Goal: Task Accomplishment & Management: Manage account settings

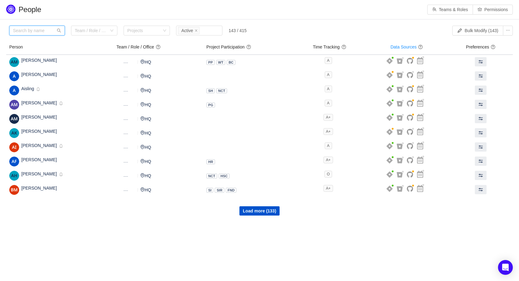
click at [48, 29] on input "text" at bounding box center [37, 31] width 56 height 10
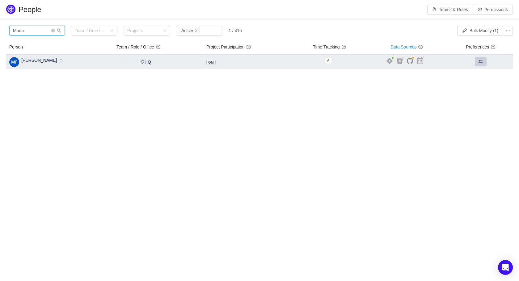
type input "Moria"
click at [479, 61] on span at bounding box center [480, 61] width 5 height 5
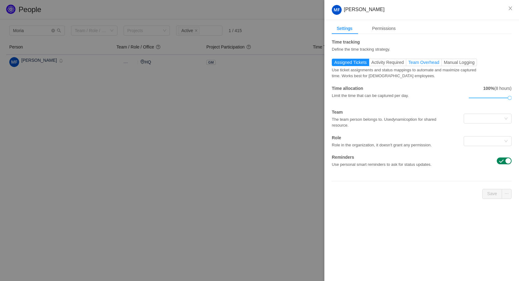
click at [424, 64] on span "Team Overhead" at bounding box center [423, 62] width 31 height 5
click at [408, 64] on input "Team Overhead" at bounding box center [408, 64] width 0 height 0
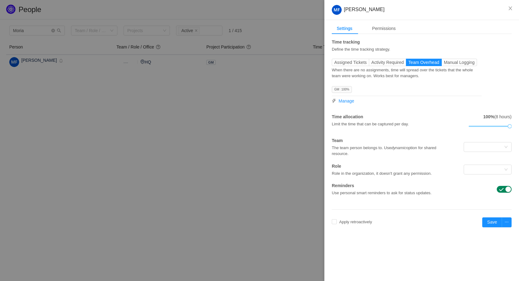
click at [346, 97] on div "GM 100% Manage" at bounding box center [407, 94] width 150 height 19
click at [347, 100] on span "Manage" at bounding box center [347, 101] width 16 height 6
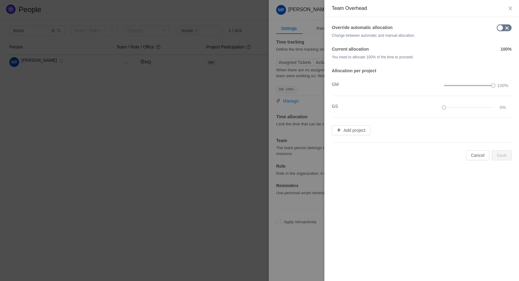
click at [507, 28] on span "button" at bounding box center [506, 28] width 5 height 5
click at [507, 157] on button "Save" at bounding box center [502, 155] width 20 height 10
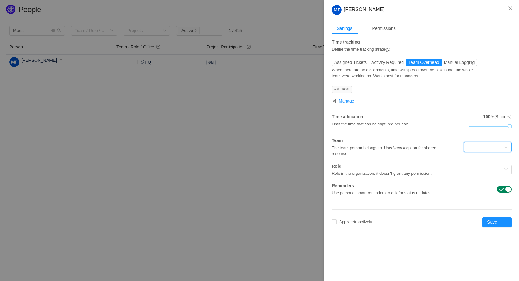
click at [487, 143] on div at bounding box center [485, 146] width 36 height 9
click at [487, 143] on input at bounding box center [485, 146] width 36 height 9
click at [456, 132] on div "Time tracking Define the time tracking strategy. Assigned Tickets Activity Requ…" at bounding box center [422, 117] width 180 height 157
click at [495, 171] on div at bounding box center [485, 169] width 36 height 9
click at [438, 154] on div "The team person belongs to. Use dynamic option for shared resource." at bounding box center [392, 150] width 120 height 13
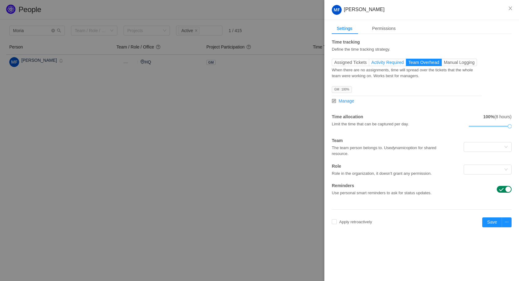
click at [382, 64] on span "Activity Required" at bounding box center [387, 62] width 32 height 5
click at [371, 64] on input "Activity Required" at bounding box center [371, 64] width 0 height 0
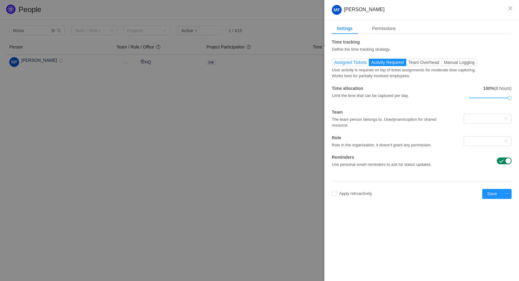
click at [355, 63] on span "Assigned Tickets" at bounding box center [350, 62] width 32 height 5
click at [334, 64] on input "Assigned Tickets" at bounding box center [334, 64] width 0 height 0
click at [462, 63] on span "Manual Logging" at bounding box center [459, 62] width 31 height 5
click at [444, 64] on input "Manual Logging" at bounding box center [444, 64] width 0 height 0
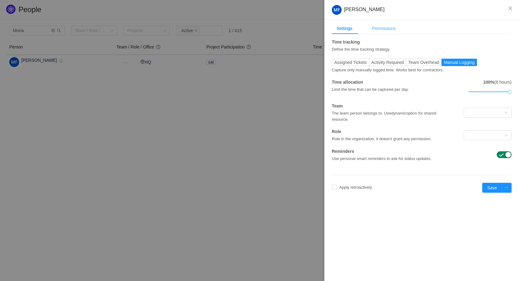
click at [392, 32] on div "Permissions" at bounding box center [383, 28] width 33 height 11
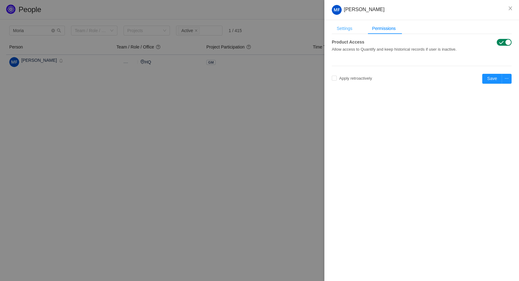
click at [351, 29] on div "Settings" at bounding box center [345, 28] width 26 height 11
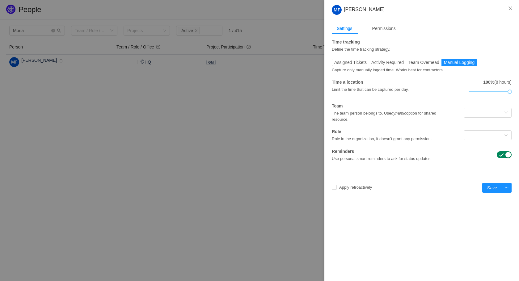
click at [417, 57] on div "Time tracking Define the time tracking strategy. Assigned Tickets Activity Requ…" at bounding box center [422, 100] width 180 height 123
click at [419, 61] on span "Team Overhead" at bounding box center [423, 62] width 31 height 5
click at [408, 64] on input "Team Overhead" at bounding box center [408, 64] width 0 height 0
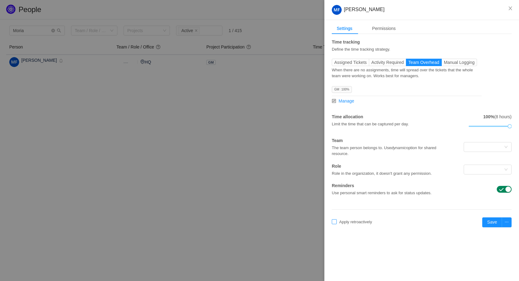
click at [350, 221] on span "Apply retroactively" at bounding box center [356, 222] width 38 height 5
click at [392, 201] on div "Caution, this will overwrite the existing data" at bounding box center [353, 196] width 90 height 11
click at [396, 206] on button "Okay to erase" at bounding box center [382, 205] width 32 height 7
checkbox input "true"
click at [405, 223] on input "[DATE]" at bounding box center [389, 222] width 31 height 7
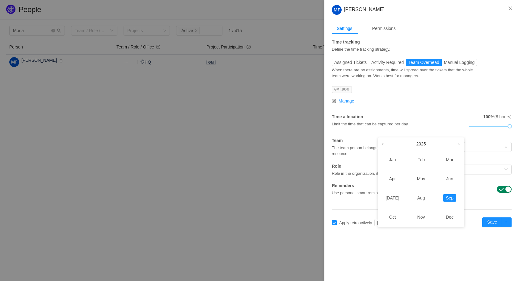
click at [386, 145] on link at bounding box center [384, 144] width 8 height 12
click at [423, 222] on td "Nov" at bounding box center [421, 217] width 29 height 19
type input "[DATE]"
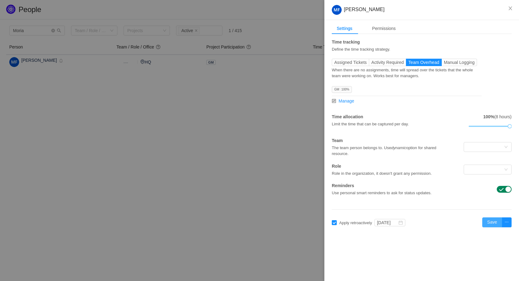
click at [492, 223] on button "Save" at bounding box center [492, 222] width 20 height 10
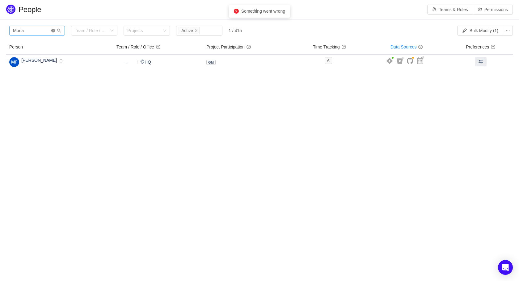
click at [54, 32] on icon "icon: close-circle" at bounding box center [53, 31] width 4 height 4
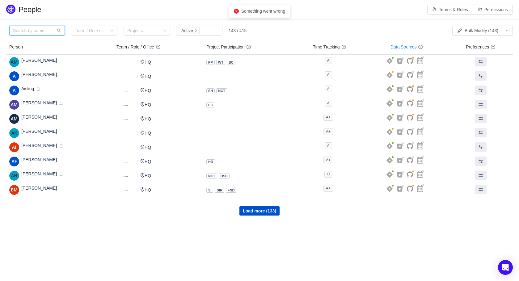
click at [40, 32] on input "text" at bounding box center [37, 31] width 56 height 10
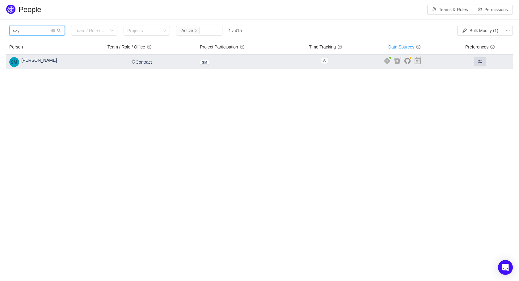
type input "szy"
click at [488, 56] on td at bounding box center [479, 62] width 65 height 15
click at [481, 60] on span at bounding box center [480, 61] width 5 height 5
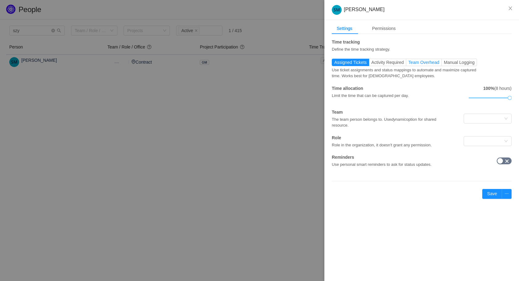
click at [422, 62] on span "Team Overhead" at bounding box center [423, 62] width 31 height 5
click at [408, 64] on input "Team Overhead" at bounding box center [408, 64] width 0 height 0
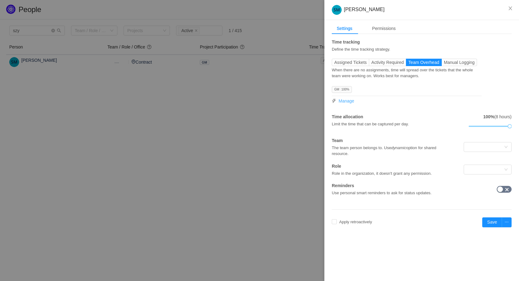
click at [349, 103] on span "Manage" at bounding box center [347, 101] width 16 height 6
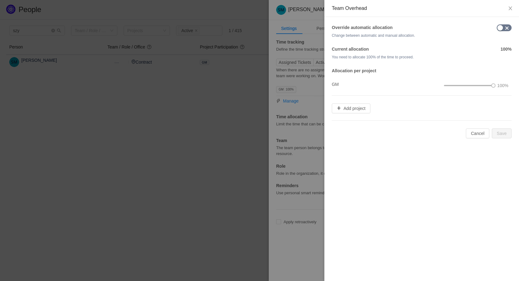
click at [501, 29] on button "button" at bounding box center [504, 27] width 15 height 7
click at [506, 129] on button "Save" at bounding box center [502, 134] width 20 height 10
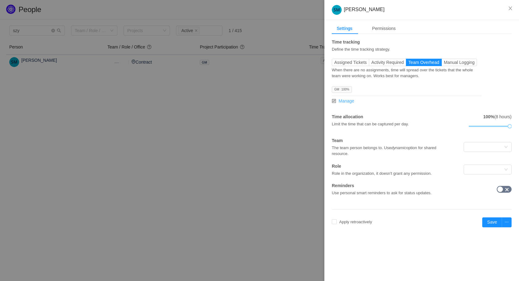
click at [348, 102] on span "Manage" at bounding box center [347, 101] width 16 height 6
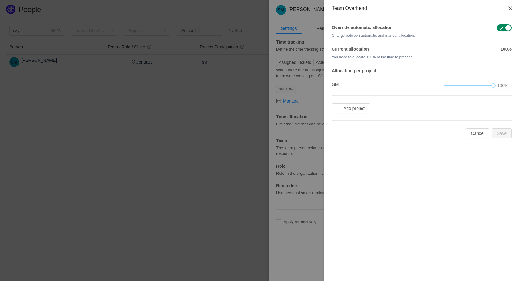
click at [510, 10] on icon "icon: close" at bounding box center [510, 8] width 5 height 5
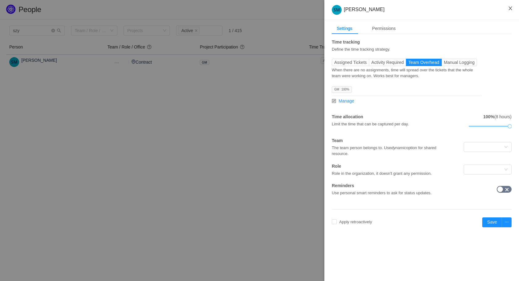
click at [507, 10] on button "Close" at bounding box center [510, 8] width 17 height 17
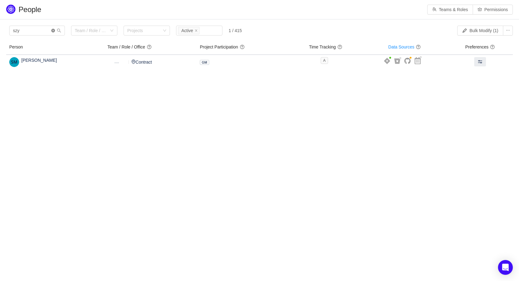
click at [55, 31] on icon "icon: close-circle" at bounding box center [53, 31] width 4 height 4
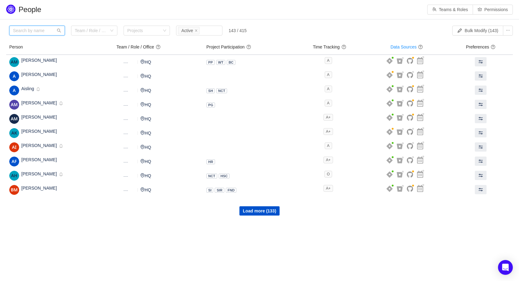
click at [52, 33] on input "text" at bounding box center [37, 31] width 56 height 10
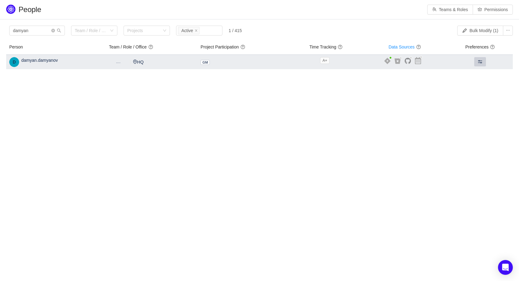
click at [480, 64] on button at bounding box center [480, 61] width 12 height 9
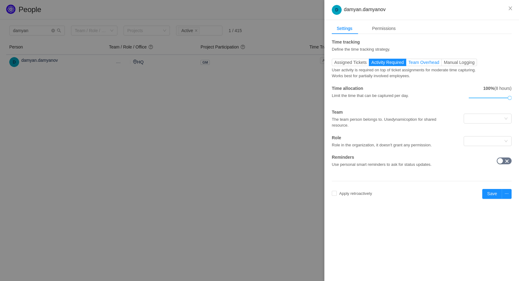
click at [425, 62] on span "Team Overhead" at bounding box center [423, 62] width 31 height 5
click at [408, 64] on input "Team Overhead" at bounding box center [408, 64] width 0 height 0
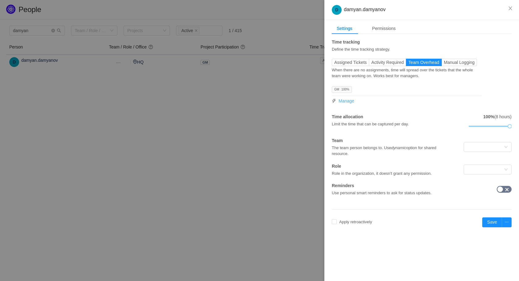
click at [340, 100] on span "Manage" at bounding box center [347, 101] width 16 height 6
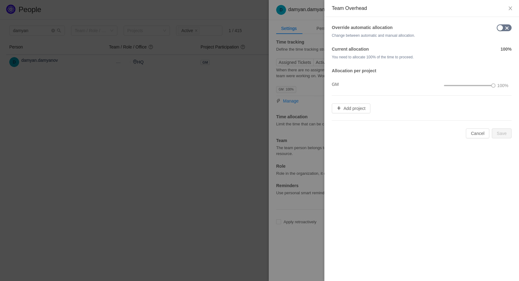
click at [500, 27] on button "button" at bounding box center [504, 27] width 15 height 7
click at [502, 135] on button "Save" at bounding box center [502, 134] width 20 height 10
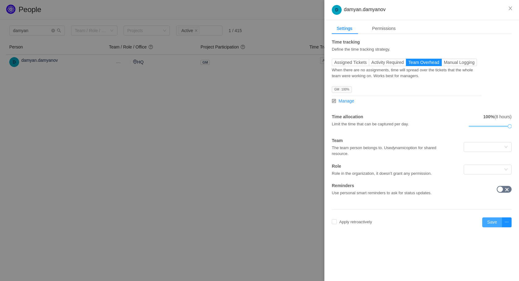
click at [496, 221] on button "Save" at bounding box center [492, 222] width 20 height 10
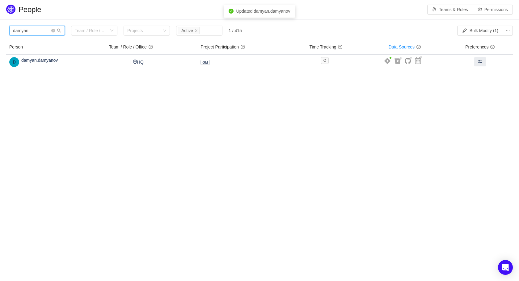
click at [29, 35] on input "damyan" at bounding box center [37, 31] width 56 height 10
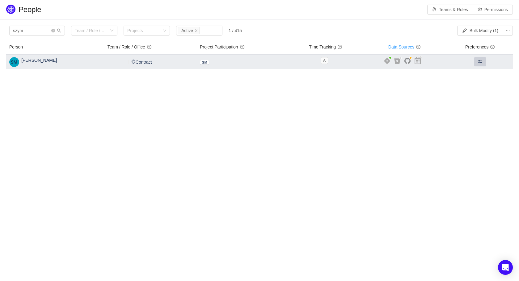
click at [480, 64] on span at bounding box center [480, 61] width 5 height 5
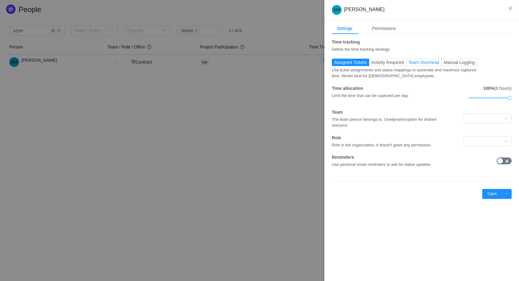
click at [430, 62] on span "Team Overhead" at bounding box center [423, 62] width 31 height 5
click at [408, 64] on input "Team Overhead" at bounding box center [408, 64] width 0 height 0
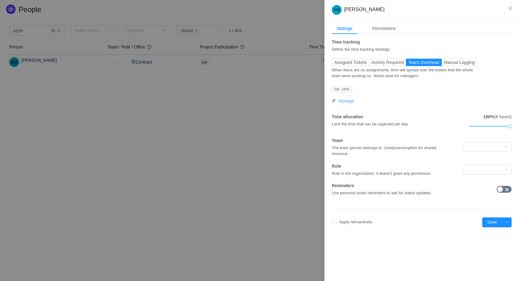
click at [342, 102] on span "Manage" at bounding box center [347, 101] width 16 height 6
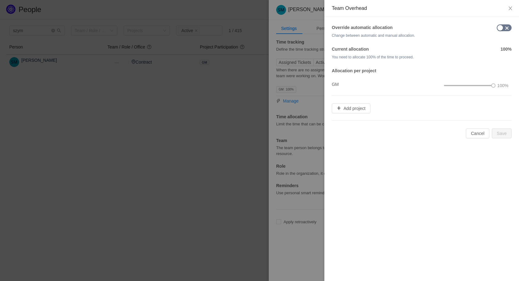
click at [496, 28] on div at bounding box center [489, 27] width 45 height 7
click at [500, 29] on button "button" at bounding box center [504, 27] width 15 height 7
click at [507, 138] on button "Save" at bounding box center [502, 134] width 20 height 10
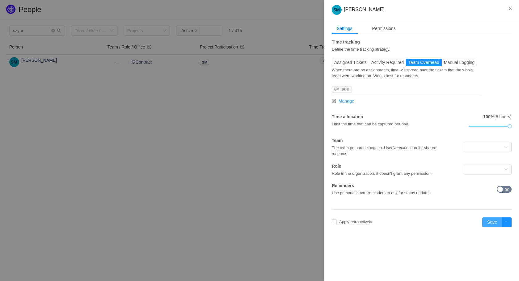
click at [491, 225] on button "Save" at bounding box center [492, 222] width 20 height 10
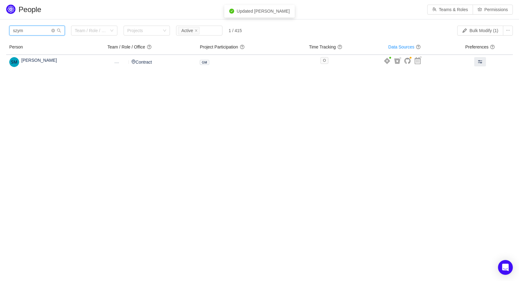
click at [19, 31] on input "szym" at bounding box center [37, 31] width 56 height 10
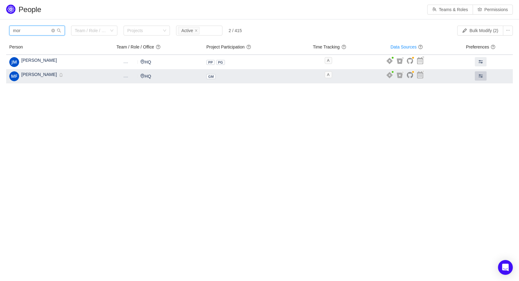
type input "mor"
click at [483, 77] on button at bounding box center [481, 75] width 12 height 9
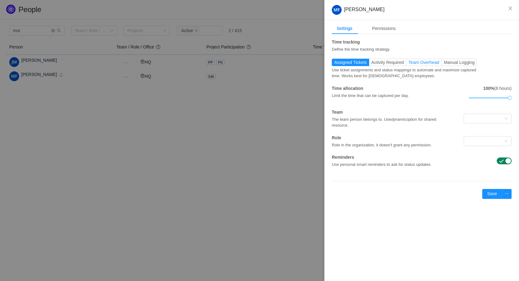
click at [418, 61] on span "Team Overhead" at bounding box center [423, 62] width 31 height 5
click at [408, 64] on input "Team Overhead" at bounding box center [408, 64] width 0 height 0
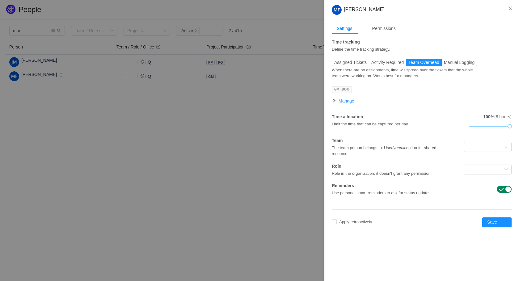
click at [349, 104] on div "Assigned Tickets Activity Required Team Overhead Manual Logging Use ticket assi…" at bounding box center [407, 83] width 150 height 49
click at [347, 100] on span "Manage" at bounding box center [347, 101] width 16 height 6
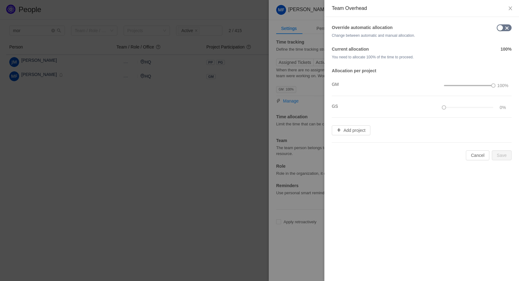
click at [499, 31] on button "button" at bounding box center [504, 27] width 15 height 7
click at [501, 157] on button "Save" at bounding box center [502, 155] width 20 height 10
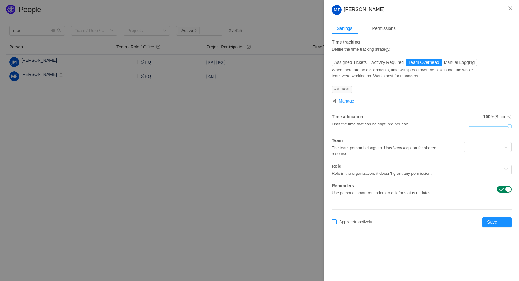
click at [360, 220] on span "Apply retroactively" at bounding box center [356, 222] width 38 height 5
click at [383, 208] on button "Okay to erase" at bounding box center [382, 205] width 32 height 7
checkbox input "true"
click at [401, 220] on input "[DATE]" at bounding box center [389, 222] width 31 height 7
click at [407, 223] on td "Nov" at bounding box center [421, 217] width 29 height 19
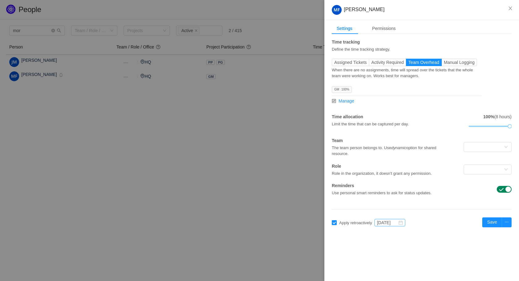
click at [403, 222] on icon "icon: calendar" at bounding box center [401, 223] width 4 height 4
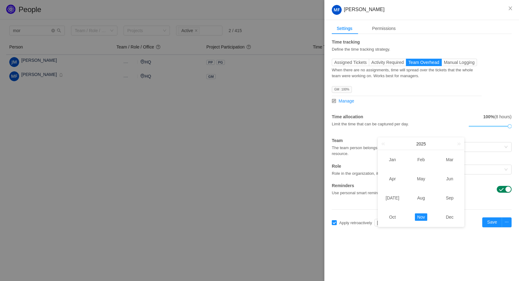
click at [393, 163] on link "Jan" at bounding box center [392, 159] width 12 height 7
type input "[DATE]"
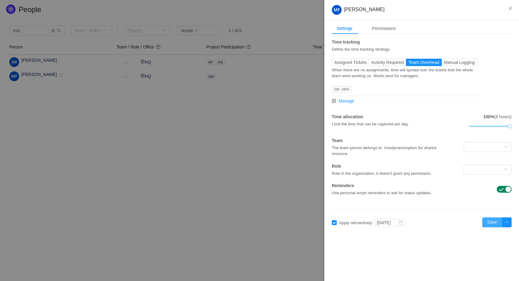
click at [492, 226] on button "Save" at bounding box center [492, 222] width 20 height 10
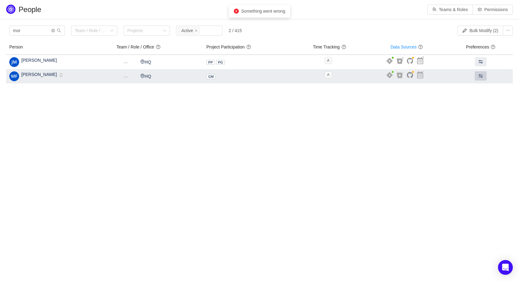
click at [477, 78] on button at bounding box center [481, 75] width 12 height 9
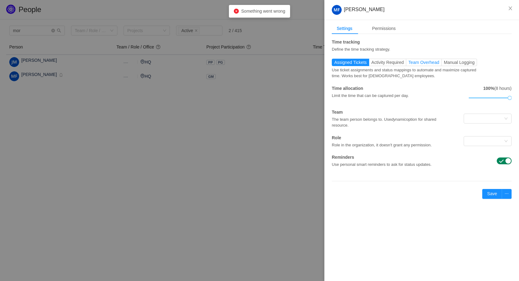
click at [420, 65] on label "Team Overhead" at bounding box center [424, 62] width 36 height 7
click at [408, 64] on input "Team Overhead" at bounding box center [408, 64] width 0 height 0
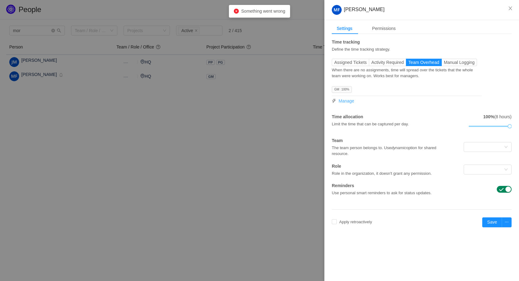
click at [348, 98] on span "Manage" at bounding box center [347, 101] width 16 height 6
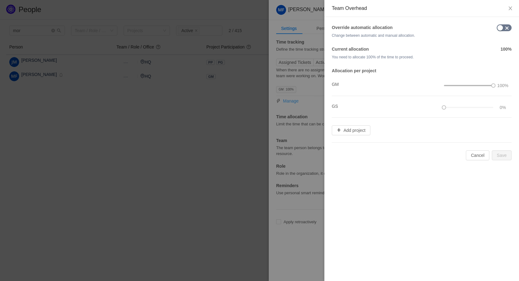
click at [348, 99] on div "Team Overhead Override automatic allocation Change between automatic and manual…" at bounding box center [259, 140] width 519 height 281
click at [501, 30] on button "button" at bounding box center [504, 27] width 15 height 7
click at [500, 157] on button "Save" at bounding box center [502, 155] width 20 height 10
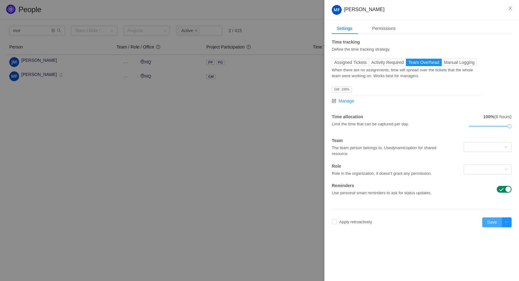
click at [496, 222] on button "Save" at bounding box center [492, 222] width 20 height 10
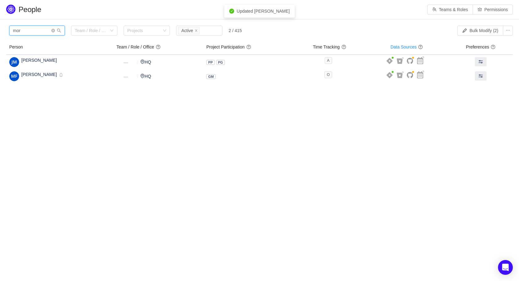
click at [53, 34] on input "mor" at bounding box center [37, 31] width 56 height 10
click at [53, 31] on icon "icon: close-circle" at bounding box center [53, 31] width 4 height 4
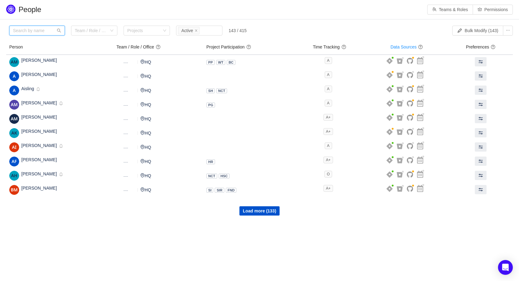
click at [34, 31] on input "text" at bounding box center [37, 31] width 56 height 10
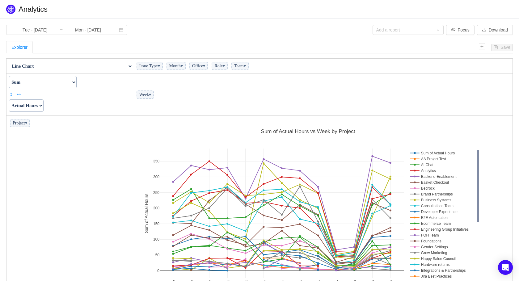
scroll to position [4, 0]
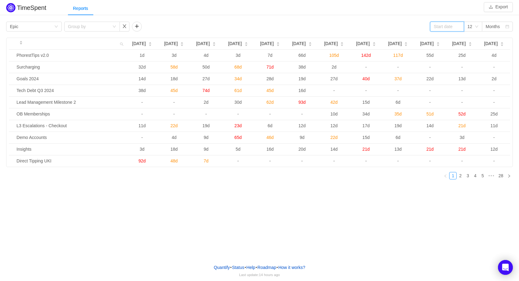
click at [449, 27] on input at bounding box center [447, 27] width 34 height 10
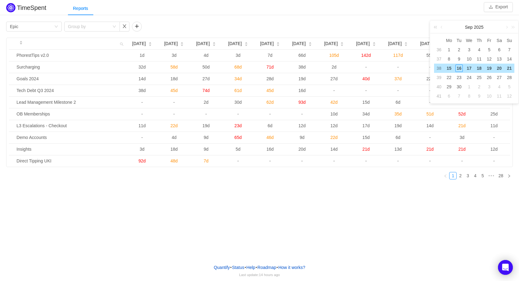
click at [435, 29] on link at bounding box center [437, 27] width 8 height 12
click at [504, 29] on link at bounding box center [507, 27] width 6 height 12
click at [448, 69] on div "11" at bounding box center [448, 68] width 7 height 7
type input "[DATE]"
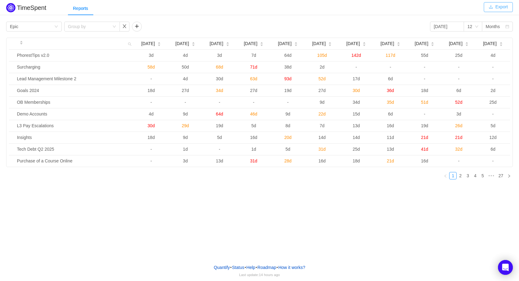
click at [499, 8] on button "Export" at bounding box center [498, 7] width 29 height 10
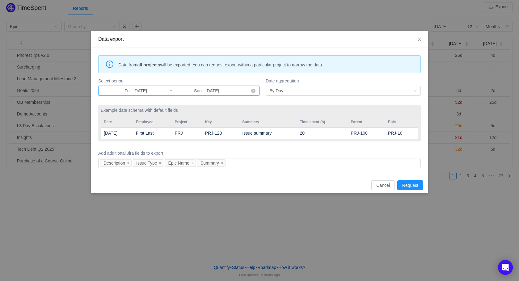
click at [143, 94] on span "Fri - [DATE] ~ Sun - [DATE]" at bounding box center [178, 91] width 161 height 10
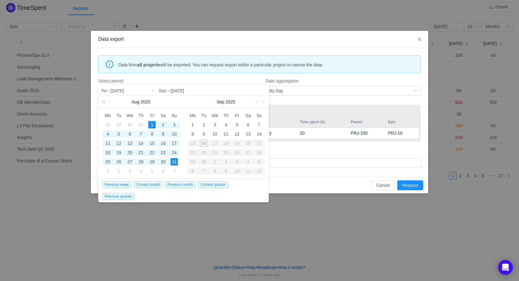
click at [104, 103] on link at bounding box center [105, 102] width 8 height 12
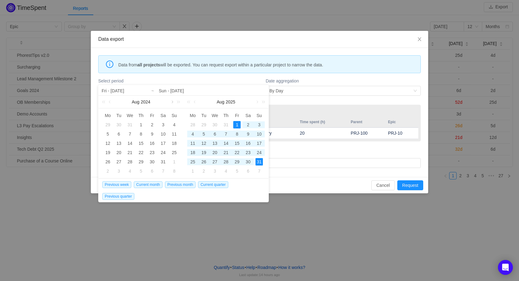
click at [171, 103] on link at bounding box center [172, 102] width 6 height 12
click at [110, 142] on div "11" at bounding box center [107, 143] width 7 height 7
click at [259, 162] on div "31" at bounding box center [258, 161] width 7 height 7
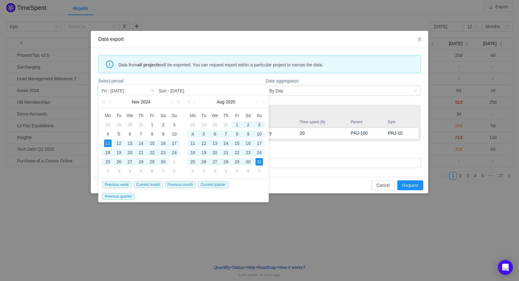
type input "Mon - [DATE]"
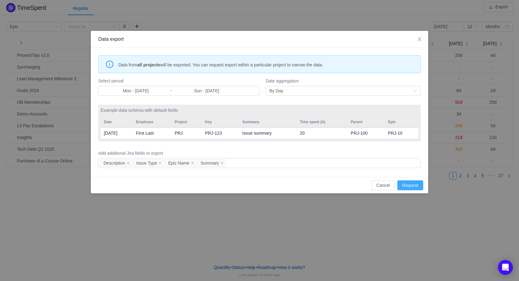
click at [408, 184] on button "Request" at bounding box center [410, 185] width 26 height 10
